Goal: Task Accomplishment & Management: Use online tool/utility

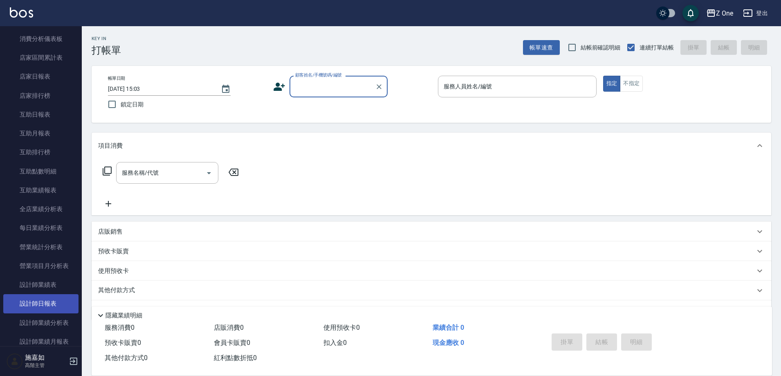
scroll to position [327, 0]
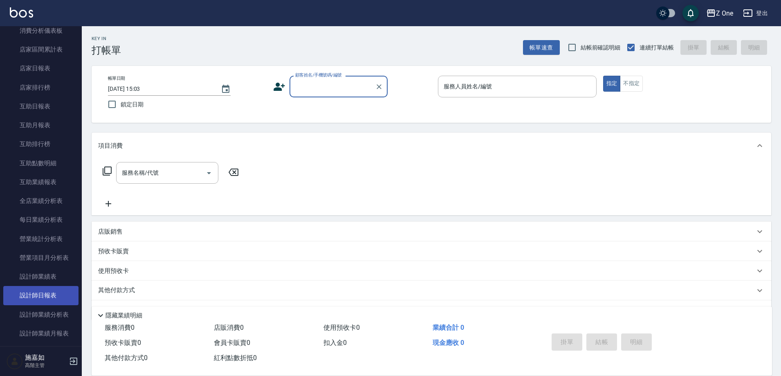
click at [47, 298] on link "設計師日報表" at bounding box center [40, 295] width 75 height 19
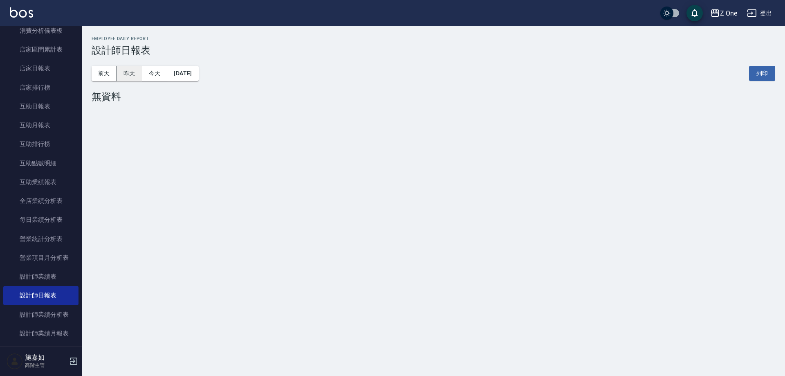
click at [132, 74] on button "昨天" at bounding box center [129, 73] width 25 height 15
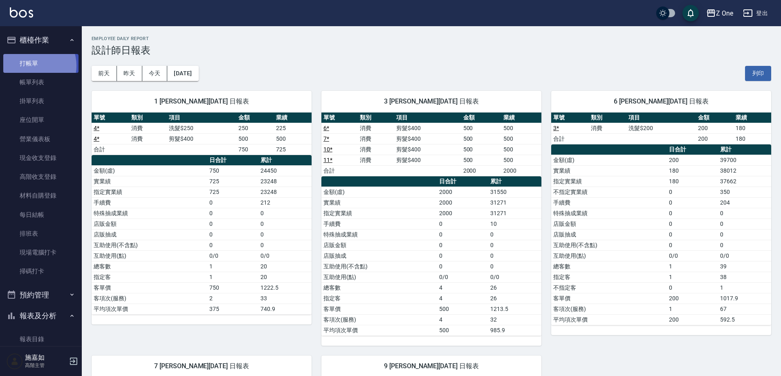
click at [33, 65] on link "打帳單" at bounding box center [40, 63] width 75 height 19
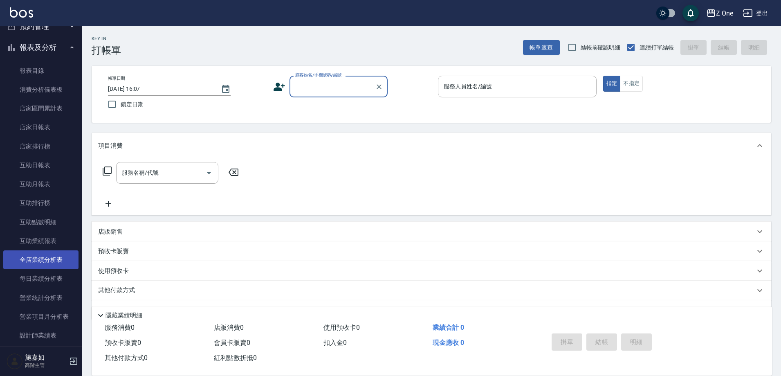
scroll to position [368, 0]
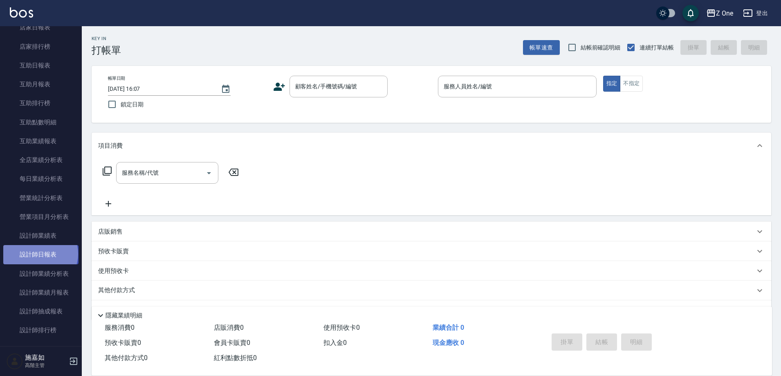
click at [40, 253] on link "設計師日報表" at bounding box center [40, 254] width 75 height 19
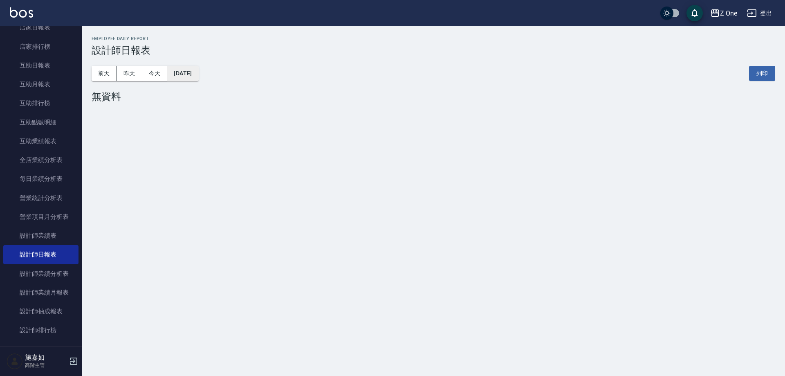
click at [190, 72] on button "[DATE]" at bounding box center [182, 73] width 31 height 15
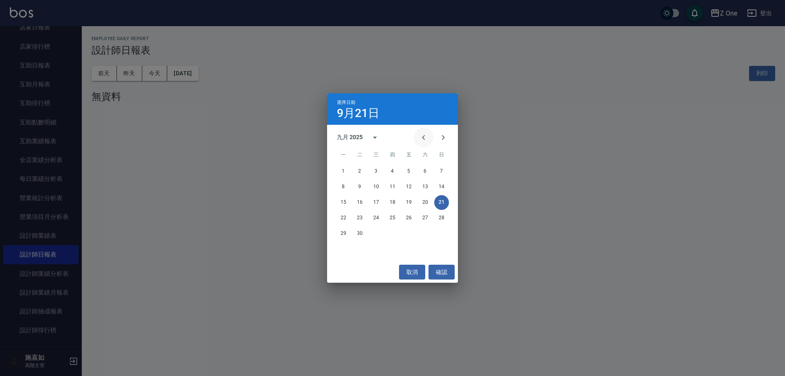
click at [418, 138] on button "Previous month" at bounding box center [424, 138] width 20 height 20
click at [443, 232] on button "31" at bounding box center [441, 233] width 15 height 15
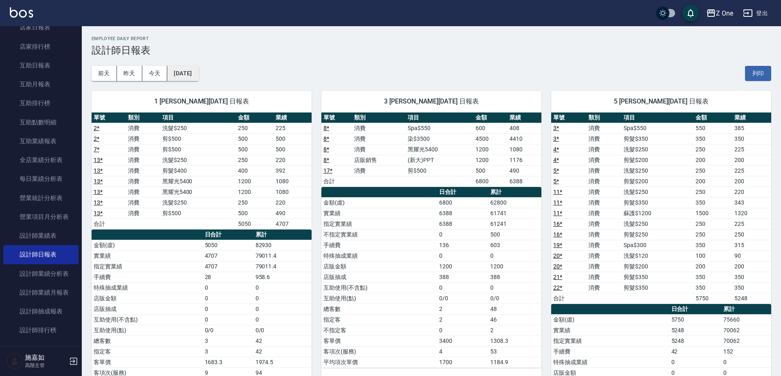
click at [198, 72] on button "[DATE]" at bounding box center [182, 73] width 31 height 15
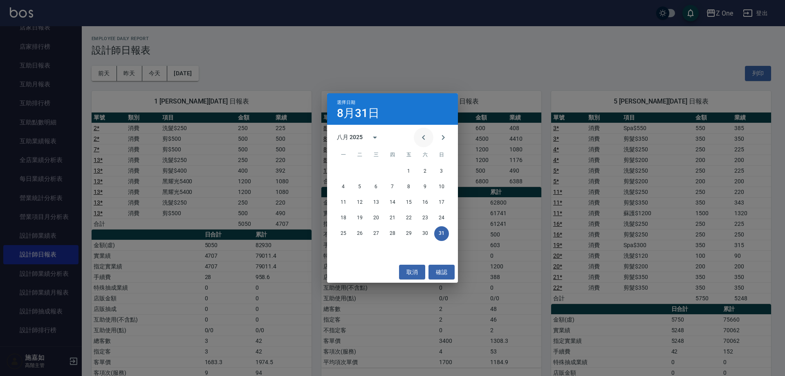
click at [423, 135] on icon "Previous month" at bounding box center [424, 137] width 10 height 10
click at [392, 234] on button "31" at bounding box center [392, 233] width 15 height 15
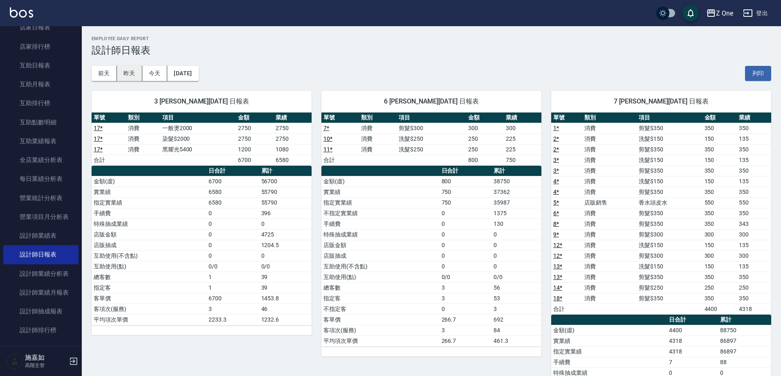
click at [129, 73] on button "昨天" at bounding box center [129, 73] width 25 height 15
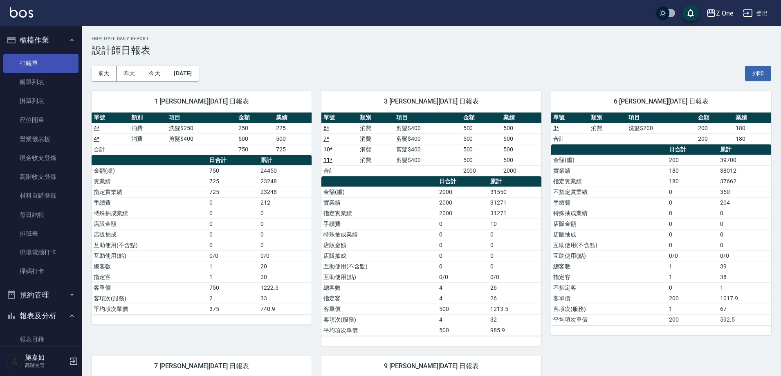
click at [48, 59] on link "打帳單" at bounding box center [40, 63] width 75 height 19
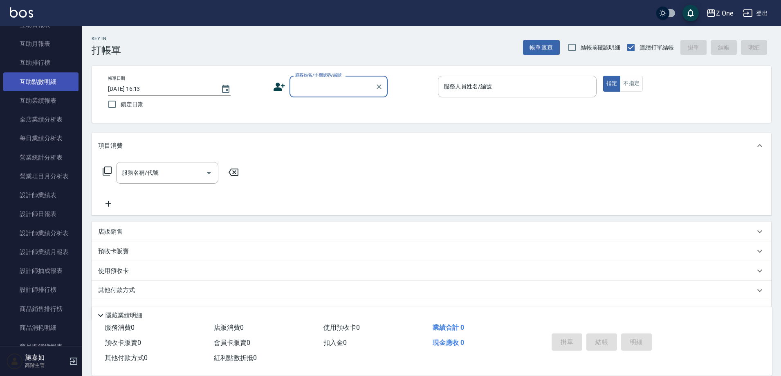
scroll to position [409, 0]
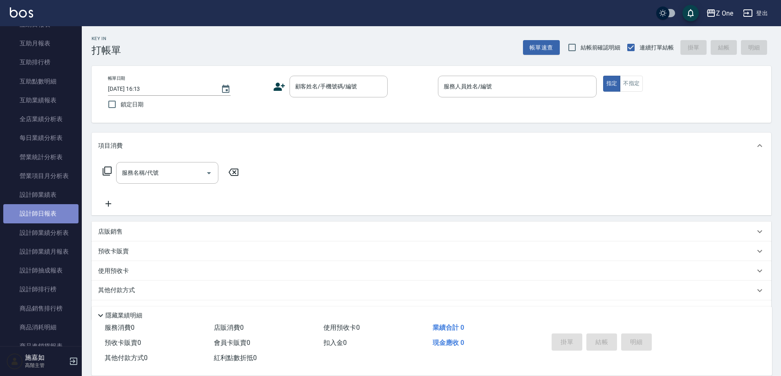
click at [50, 216] on link "設計師日報表" at bounding box center [40, 213] width 75 height 19
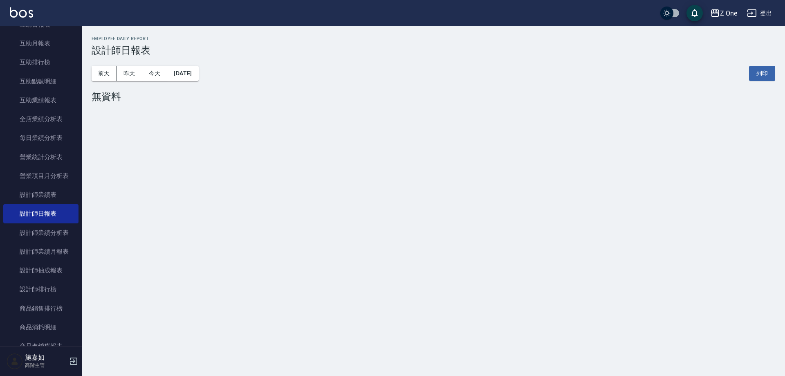
click at [198, 73] on button "[DATE]" at bounding box center [182, 73] width 31 height 15
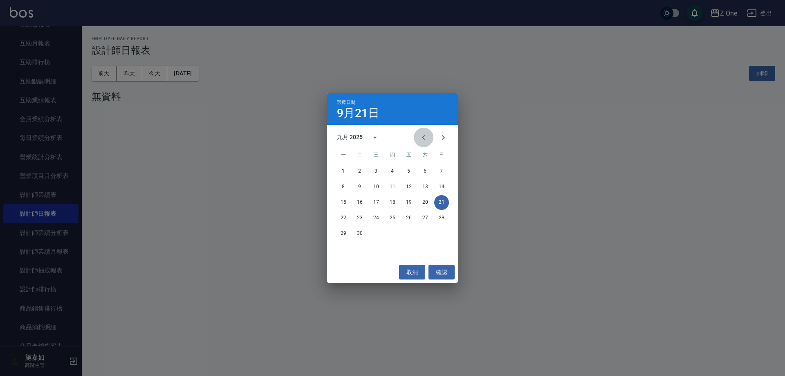
click at [422, 139] on icon "Previous month" at bounding box center [424, 137] width 10 height 10
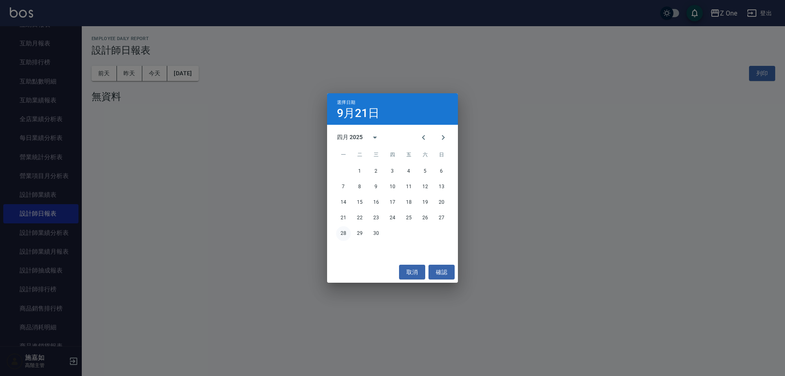
click at [347, 235] on button "28" at bounding box center [343, 233] width 15 height 15
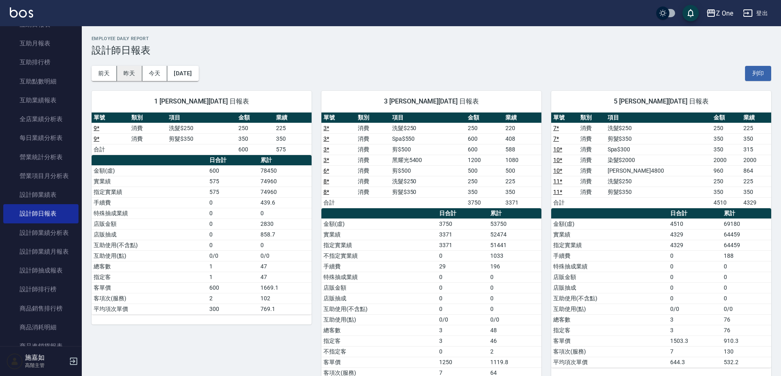
click at [132, 73] on button "昨天" at bounding box center [129, 73] width 25 height 15
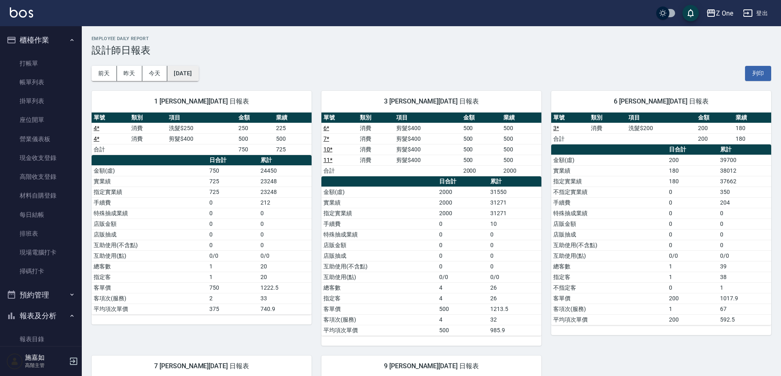
click at [198, 77] on button "[DATE]" at bounding box center [182, 73] width 31 height 15
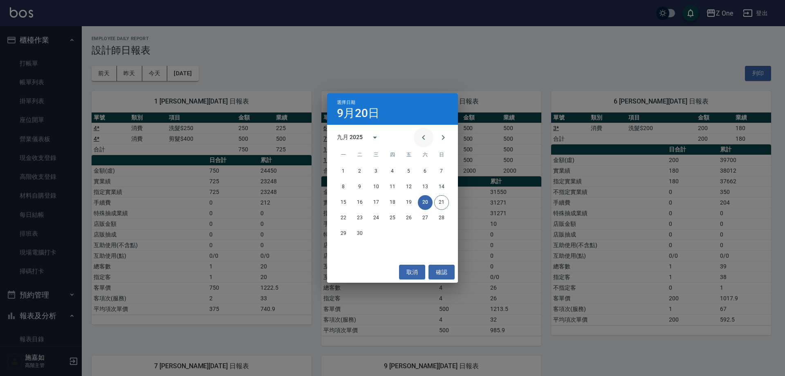
click at [423, 141] on icon "Previous month" at bounding box center [424, 137] width 10 height 10
click at [428, 234] on button "31" at bounding box center [425, 233] width 15 height 15
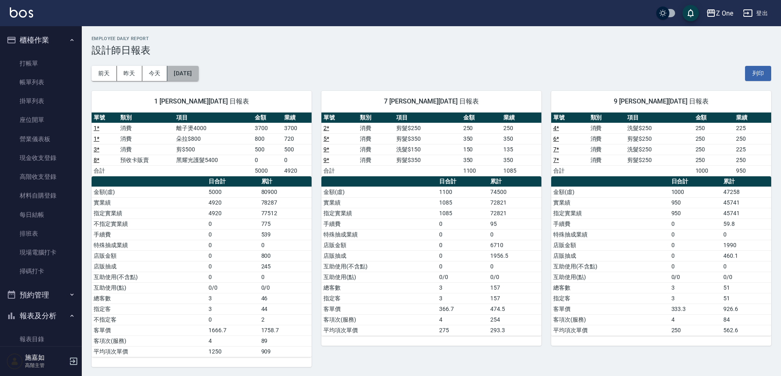
click at [198, 74] on button "[DATE]" at bounding box center [182, 73] width 31 height 15
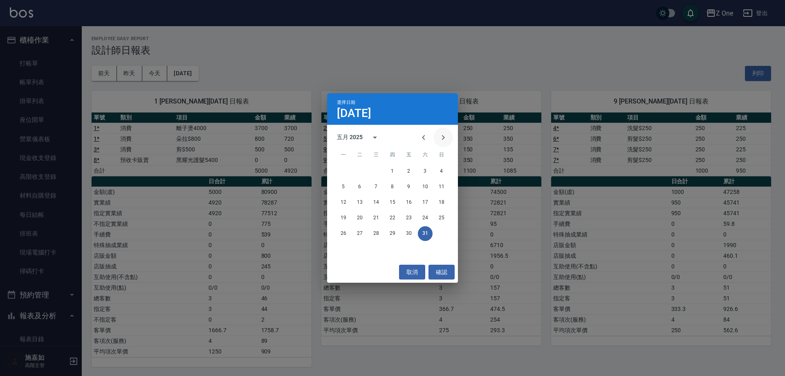
click at [443, 139] on icon "Next month" at bounding box center [443, 137] width 10 height 10
click at [345, 247] on button "30" at bounding box center [343, 249] width 15 height 15
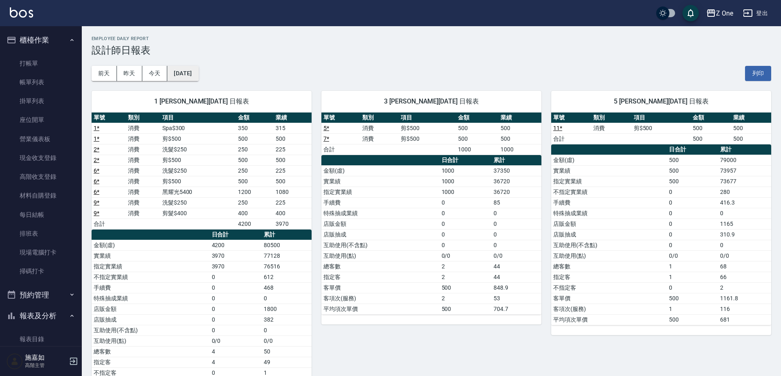
click at [198, 78] on button "[DATE]" at bounding box center [182, 73] width 31 height 15
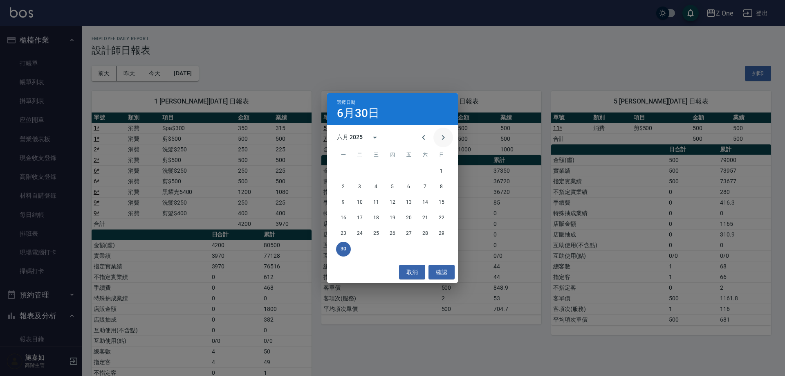
click at [440, 138] on icon "Next month" at bounding box center [443, 137] width 10 height 10
click at [392, 235] on button "31" at bounding box center [392, 233] width 15 height 15
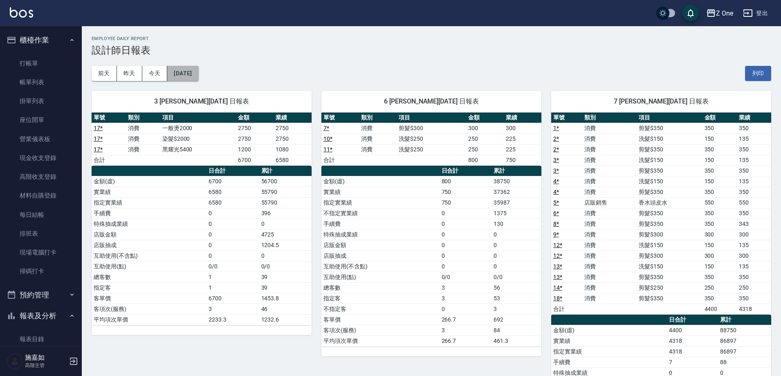
click at [198, 73] on button "[DATE]" at bounding box center [182, 73] width 31 height 15
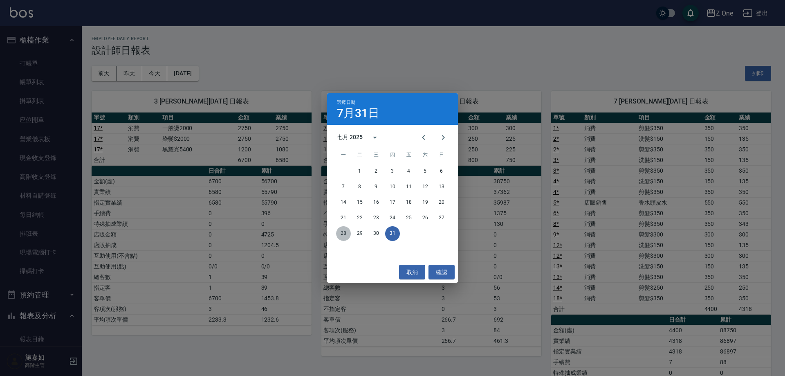
click at [345, 233] on button "28" at bounding box center [343, 233] width 15 height 15
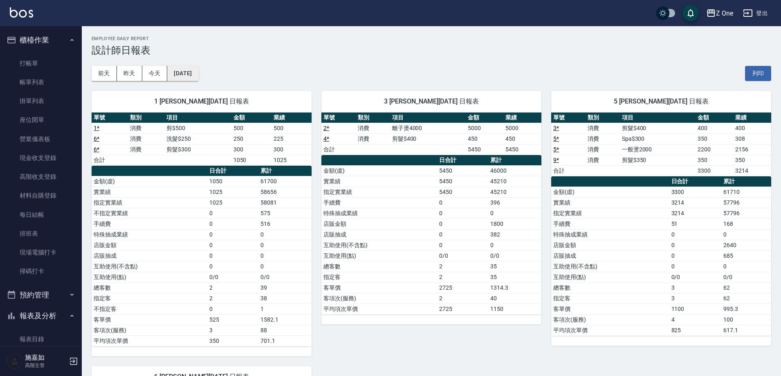
click at [198, 75] on button "[DATE]" at bounding box center [182, 73] width 31 height 15
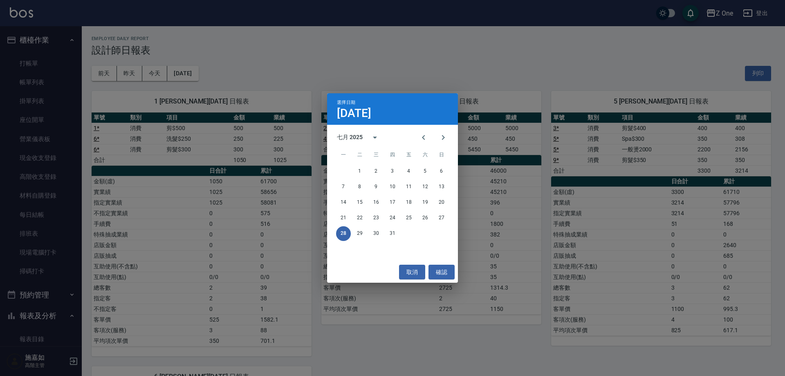
click at [410, 66] on div "選擇日期 [DATE] 七月 2025 一 二 三 四 五 六 日 1 2 3 4 5 6 7 8 9 10 11 12 13 14 15 16 17 18 …" at bounding box center [392, 188] width 785 height 376
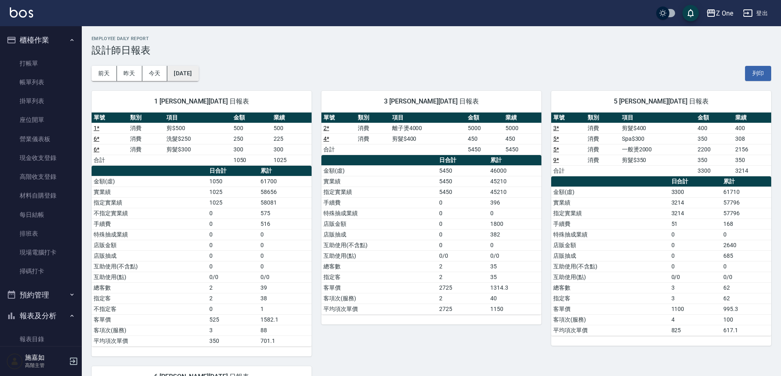
click at [198, 74] on button "[DATE]" at bounding box center [182, 73] width 31 height 15
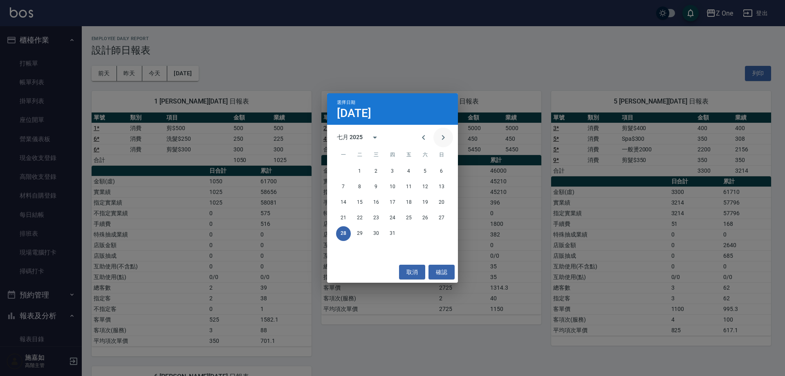
click at [444, 137] on icon "Next month" at bounding box center [443, 137] width 3 height 5
click at [441, 234] on button "31" at bounding box center [441, 233] width 15 height 15
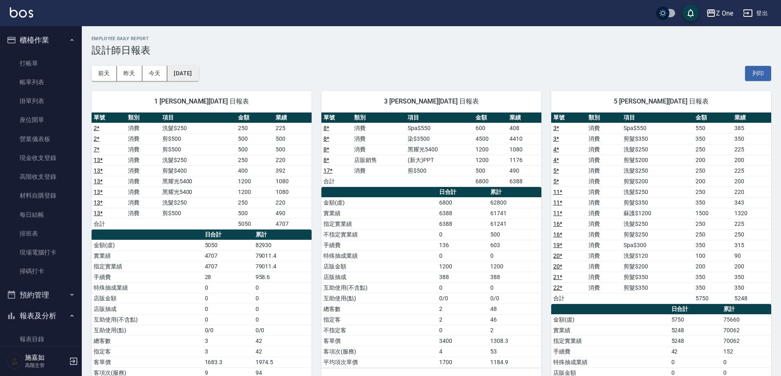
click at [198, 76] on button "[DATE]" at bounding box center [182, 73] width 31 height 15
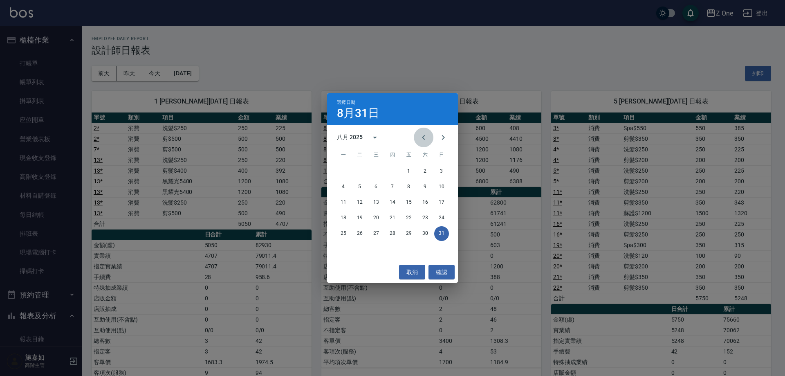
click at [423, 139] on icon "Previous month" at bounding box center [424, 137] width 10 height 10
click at [342, 229] on button "28" at bounding box center [343, 233] width 15 height 15
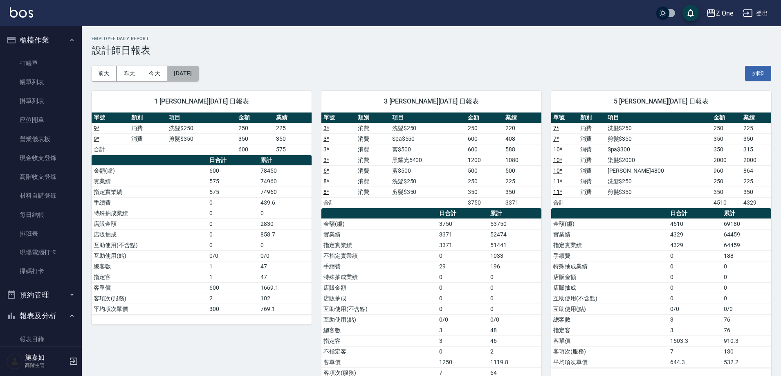
click at [198, 74] on button "[DATE]" at bounding box center [182, 73] width 31 height 15
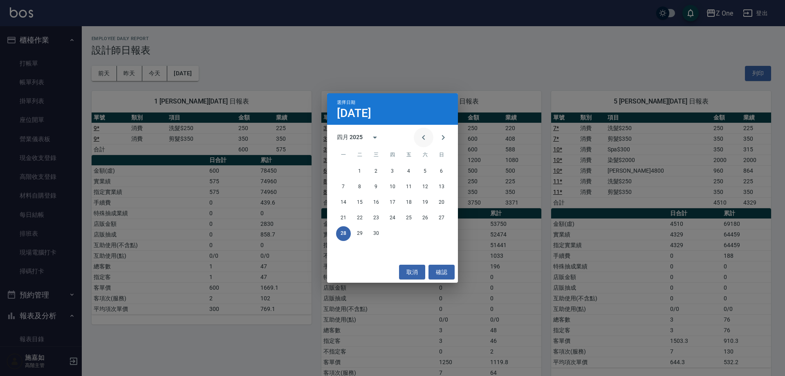
click at [421, 139] on icon "Previous month" at bounding box center [424, 137] width 10 height 10
click at [345, 248] on button "31" at bounding box center [343, 249] width 15 height 15
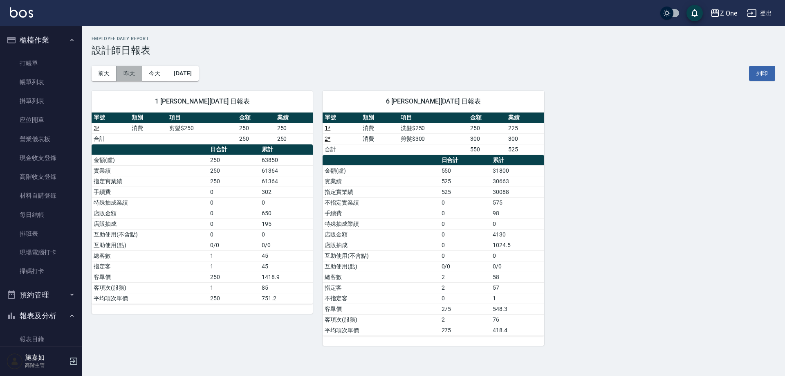
click at [128, 76] on button "昨天" at bounding box center [129, 73] width 25 height 15
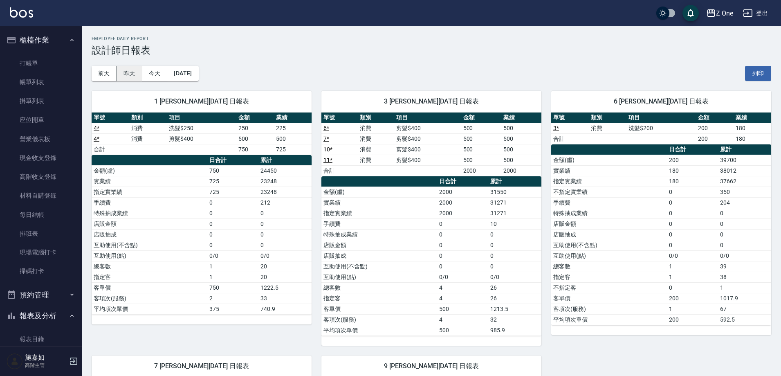
click at [131, 77] on button "昨天" at bounding box center [129, 73] width 25 height 15
click at [37, 64] on link "打帳單" at bounding box center [40, 63] width 75 height 19
